Goal: Find specific page/section: Find specific page/section

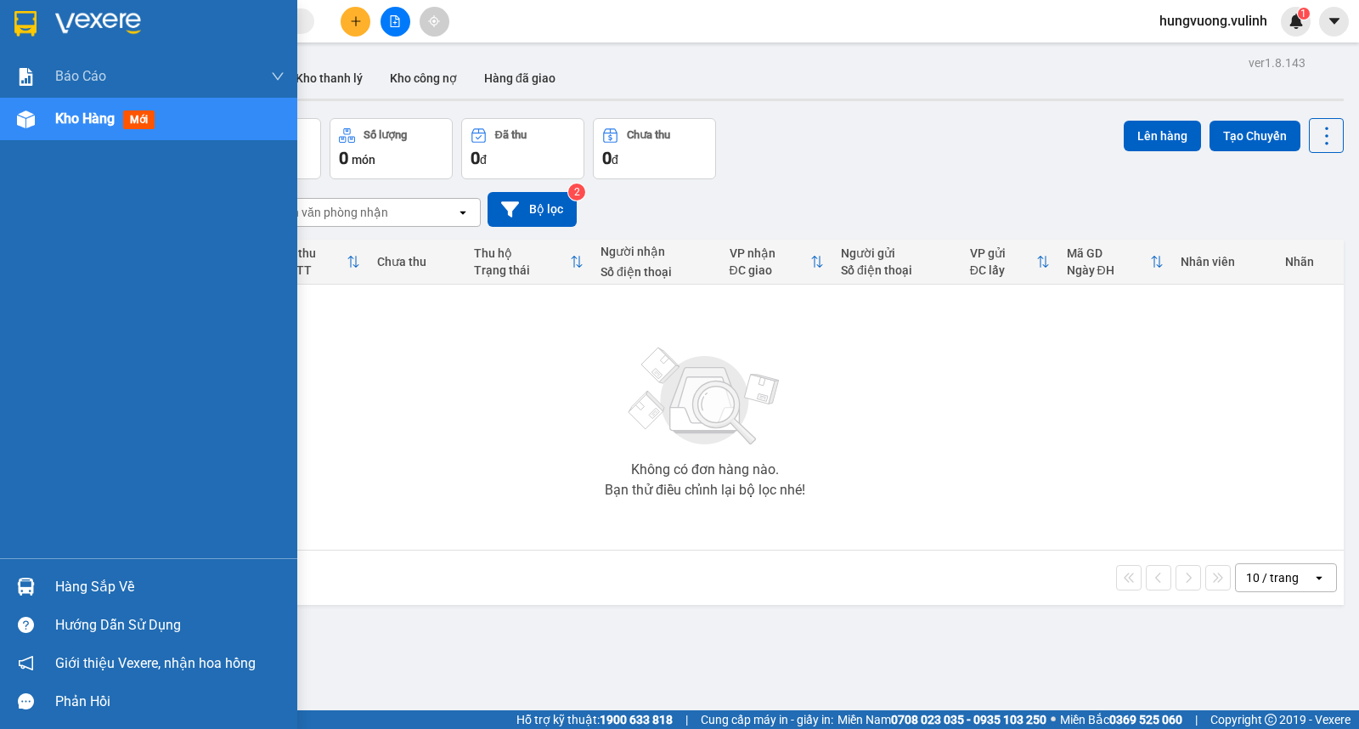
click at [72, 579] on div "Hàng sắp về" at bounding box center [169, 586] width 229 height 25
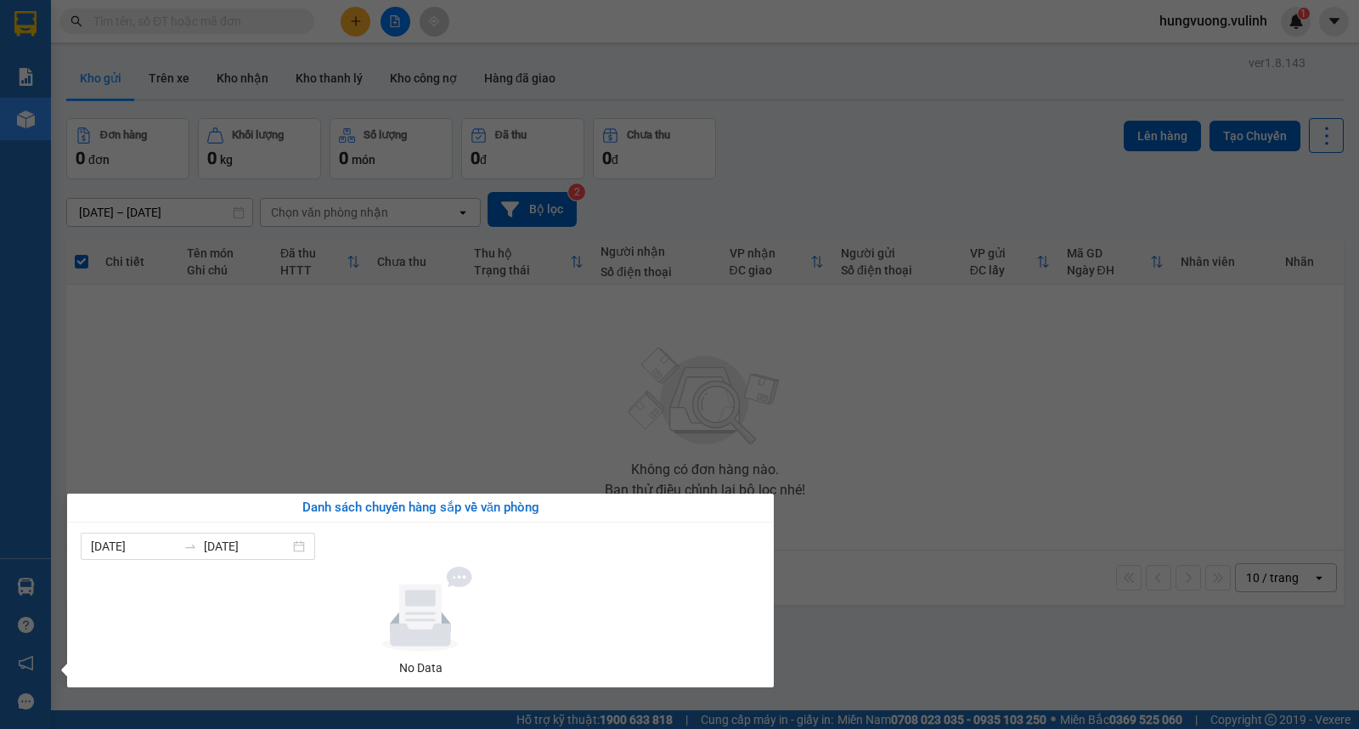
click at [688, 370] on section "Kết quả tìm kiếm ( 0 ) Bộ lọc No Data hungvuong.vulinh 1 Báo cáo BC hàng tồn (t…" at bounding box center [679, 364] width 1359 height 729
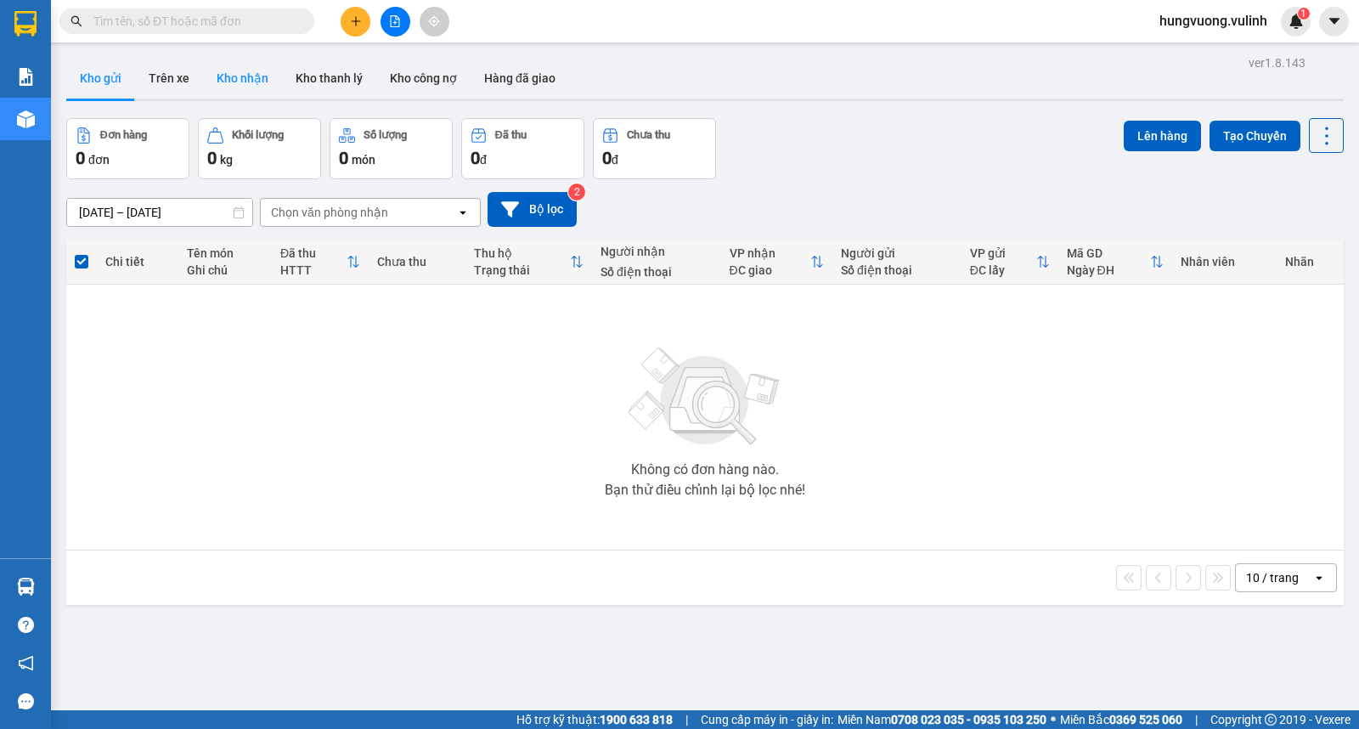
click at [221, 73] on button "Kho nhận" at bounding box center [242, 78] width 79 height 41
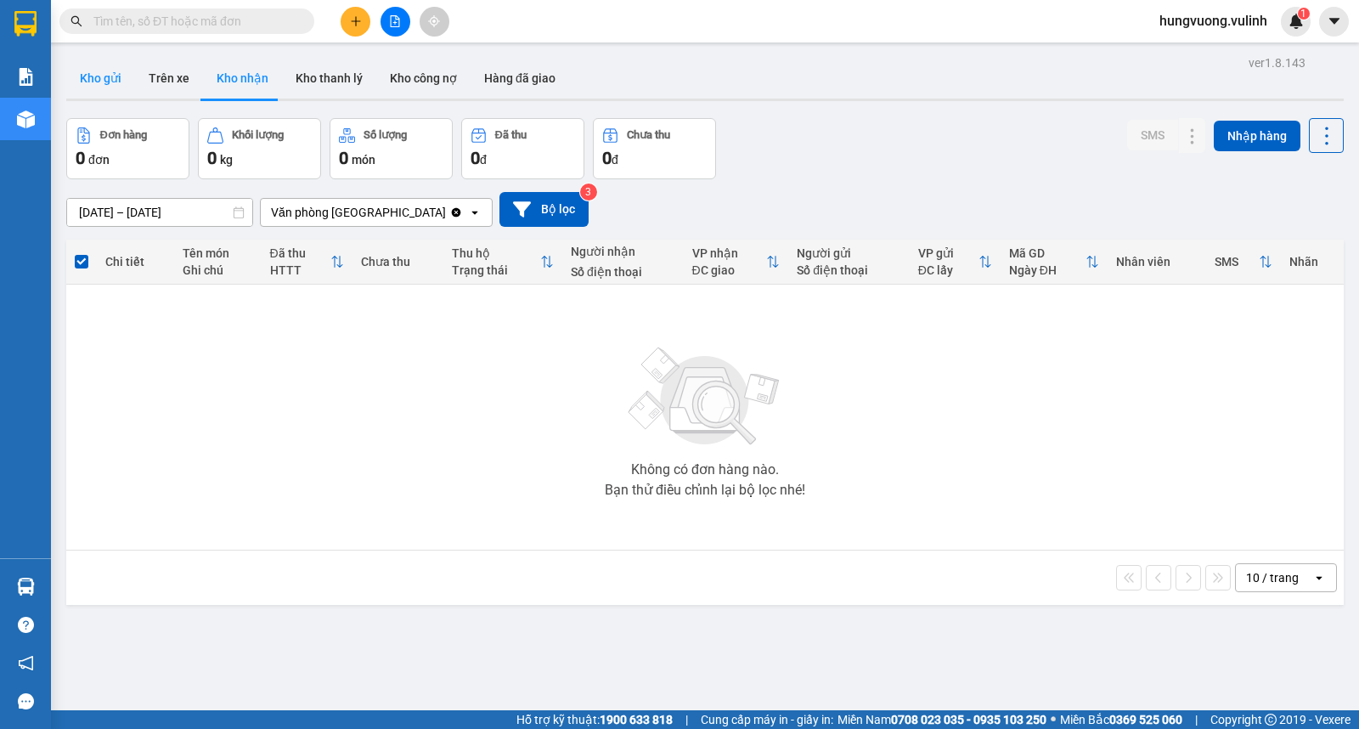
click at [122, 85] on button "Kho gửi" at bounding box center [100, 78] width 69 height 41
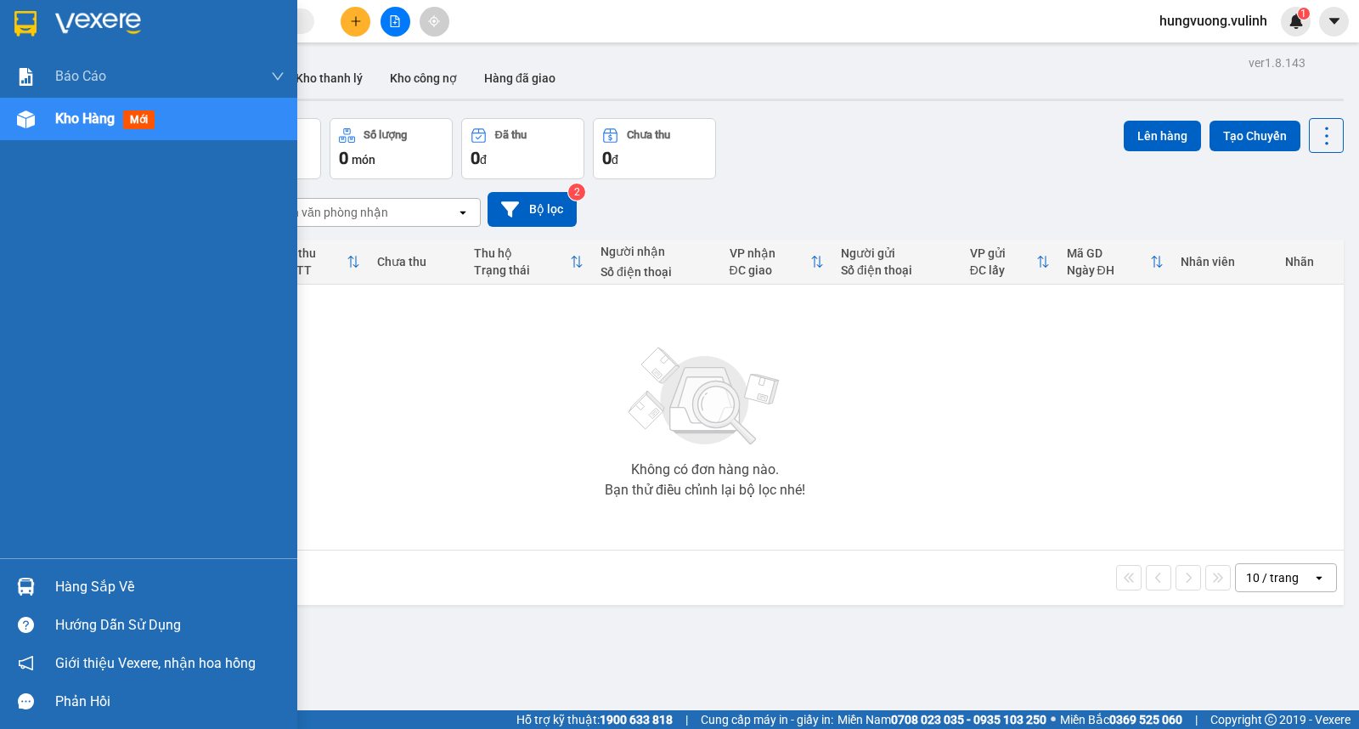
click at [89, 576] on div "Hàng sắp về" at bounding box center [169, 586] width 229 height 25
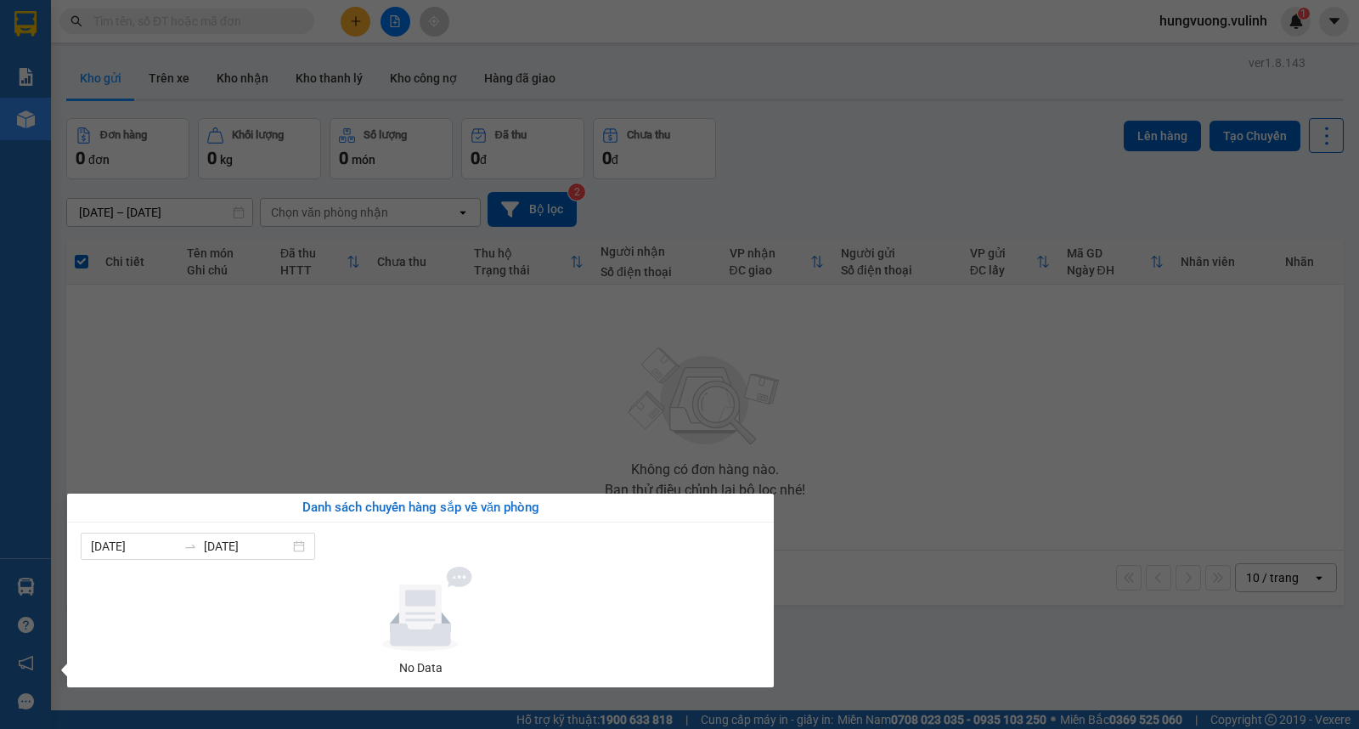
click at [405, 423] on section "Kết quả tìm kiếm ( 0 ) Bộ lọc No Data hungvuong.vulinh 1 Báo cáo BC hàng tồn (t…" at bounding box center [679, 364] width 1359 height 729
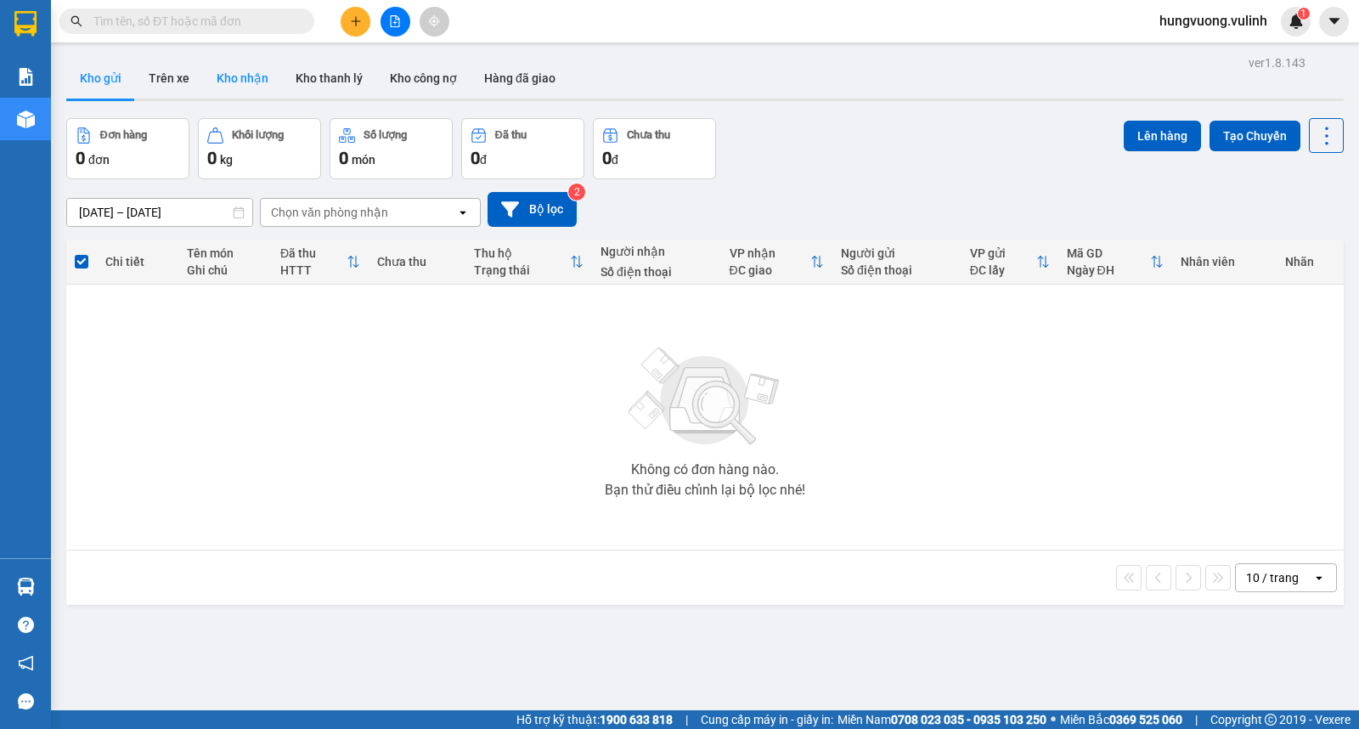
click at [224, 90] on button "Kho nhận" at bounding box center [242, 78] width 79 height 41
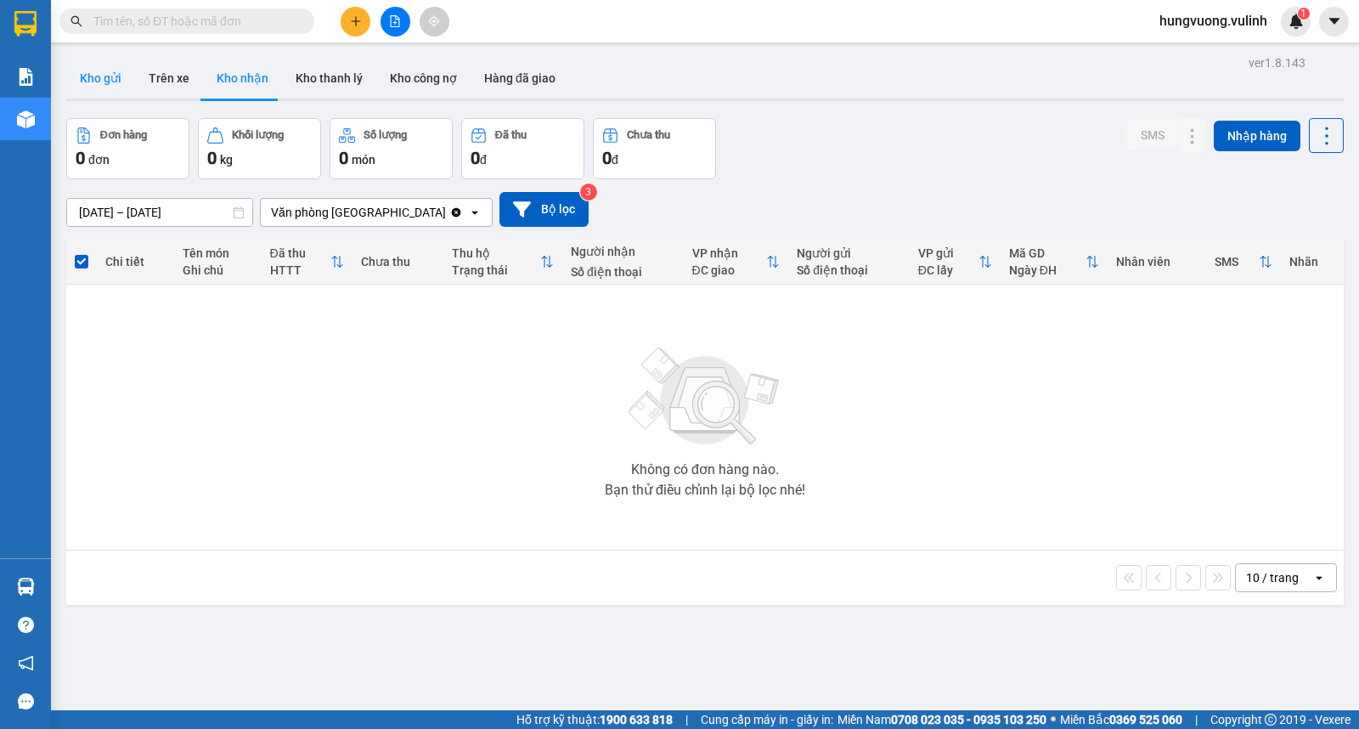
click at [104, 83] on button "Kho gửi" at bounding box center [100, 78] width 69 height 41
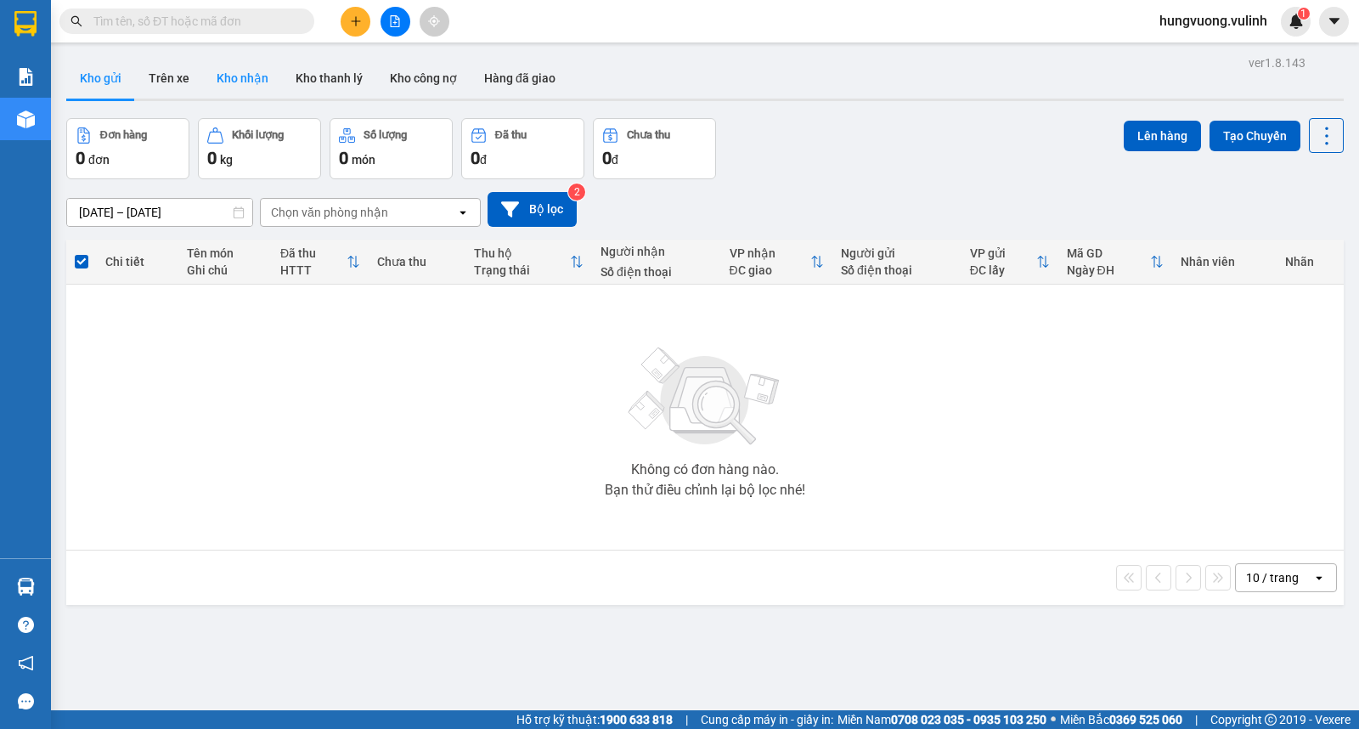
click at [239, 83] on button "Kho nhận" at bounding box center [242, 78] width 79 height 41
